Goal: Navigation & Orientation: Go to known website

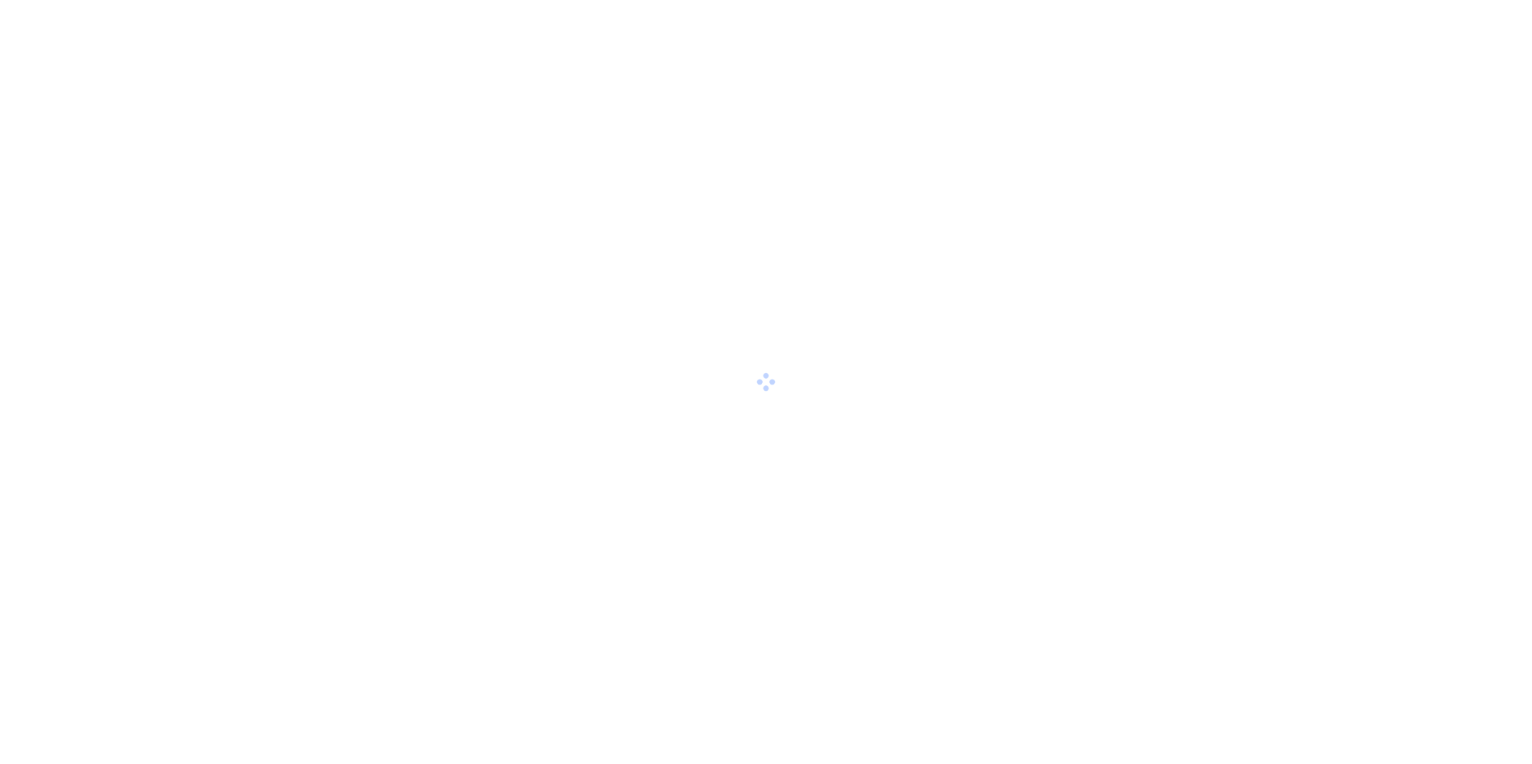
click at [797, 470] on div at bounding box center [766, 382] width 1532 height 764
